Goal: Check status: Check status

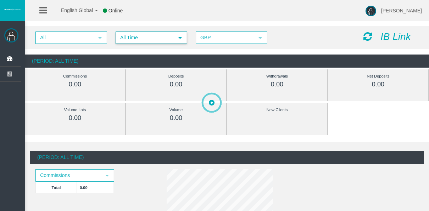
click at [144, 42] on span "All Time" at bounding box center [144, 37] width 57 height 11
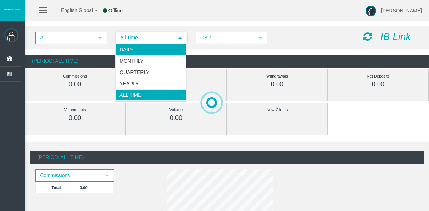
click at [151, 48] on li "Daily" at bounding box center [151, 49] width 71 height 11
